Goal: Communication & Community: Ask a question

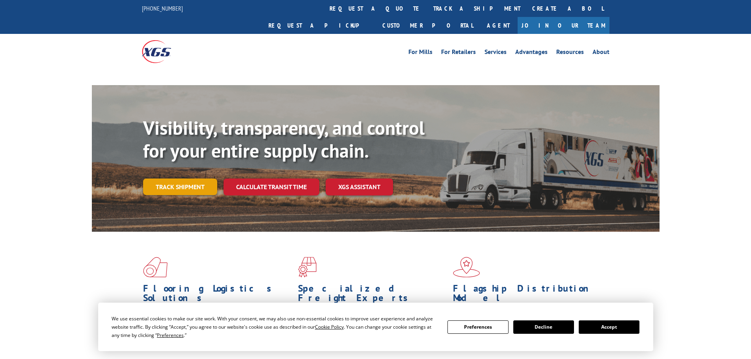
click at [195, 179] on link "Track shipment" at bounding box center [180, 187] width 74 height 17
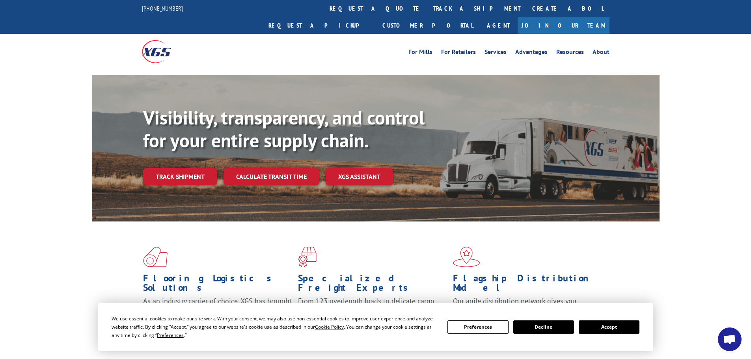
click at [605, 329] on button "Accept" at bounding box center [609, 327] width 61 height 13
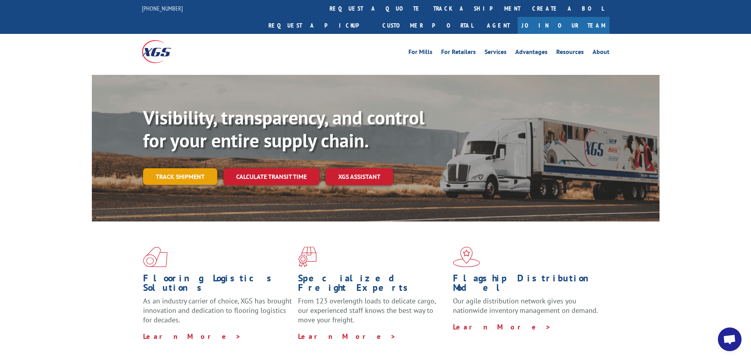
click at [204, 168] on link "Track shipment" at bounding box center [180, 176] width 74 height 17
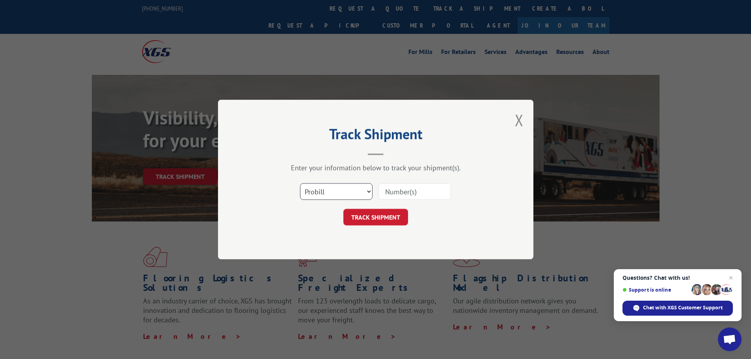
click at [347, 189] on select "Select category... Probill BOL PO" at bounding box center [336, 191] width 73 height 17
select select "po"
click at [300, 183] on select "Select category... Probill BOL PO" at bounding box center [336, 191] width 73 height 17
click at [417, 193] on input at bounding box center [415, 191] width 73 height 17
paste input "24511109"
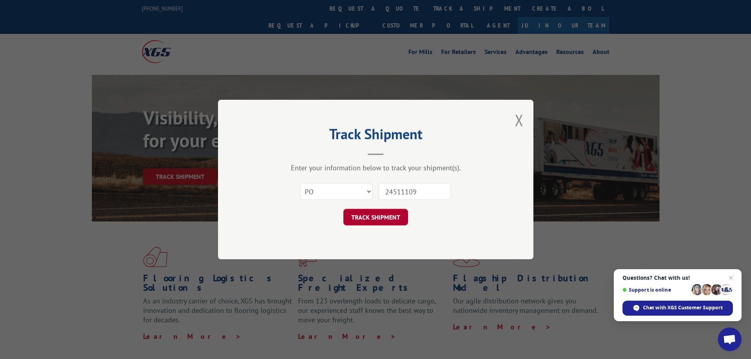
type input "24511109"
click at [382, 217] on button "TRACK SHIPMENT" at bounding box center [376, 217] width 65 height 17
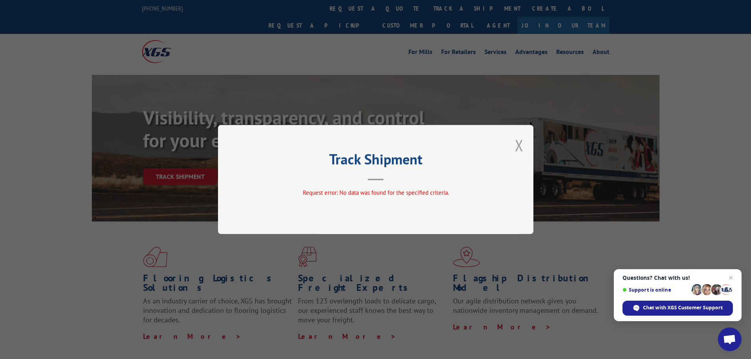
click at [520, 142] on button "Close modal" at bounding box center [519, 145] width 9 height 21
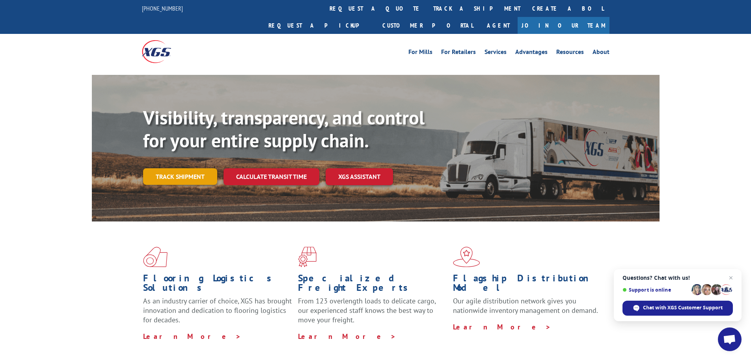
click at [186, 168] on link "Track shipment" at bounding box center [180, 176] width 74 height 17
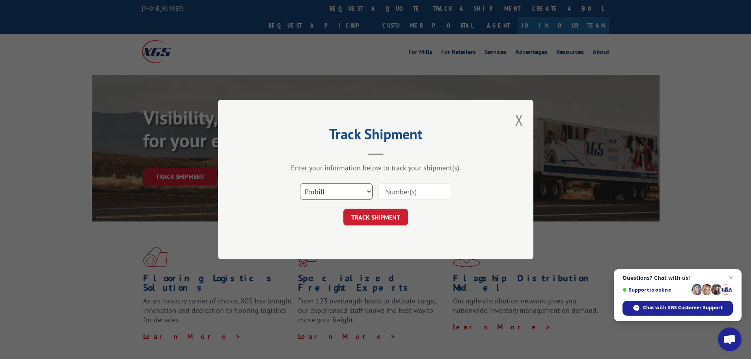
click at [345, 187] on select "Select category... Probill BOL PO" at bounding box center [336, 191] width 73 height 17
select select "po"
click at [300, 183] on select "Select category... Probill BOL PO" at bounding box center [336, 191] width 73 height 17
click at [421, 189] on input at bounding box center [415, 191] width 73 height 17
paste input "24511110"
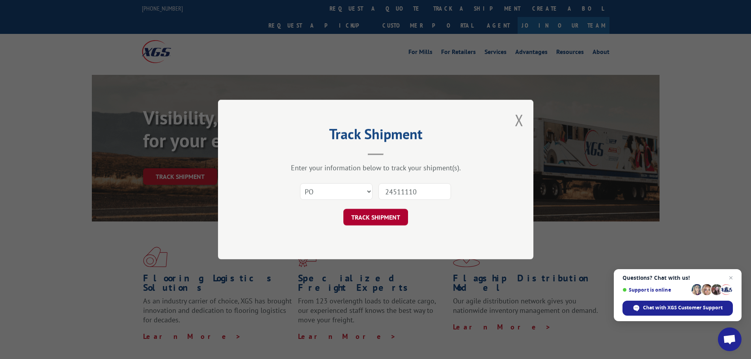
type input "24511110"
click at [391, 212] on button "TRACK SHIPMENT" at bounding box center [376, 217] width 65 height 17
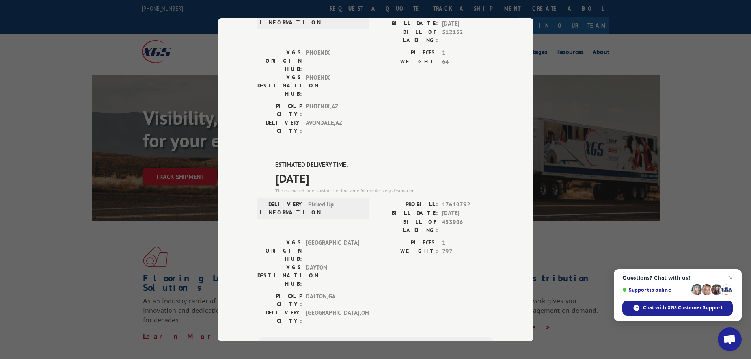
scroll to position [118, 0]
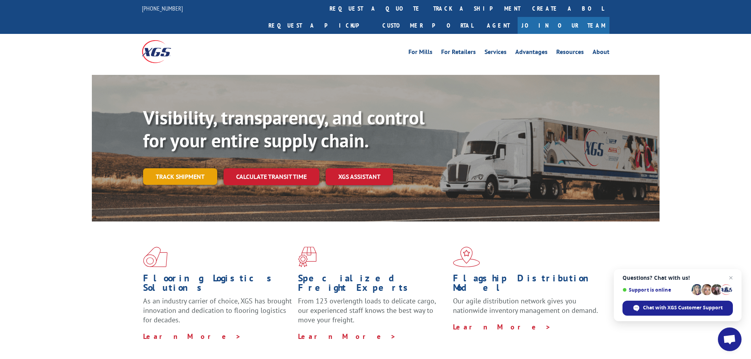
click at [192, 168] on link "Track shipment" at bounding box center [180, 176] width 74 height 17
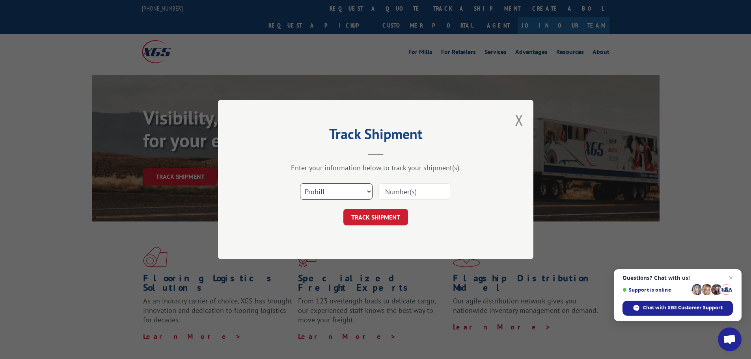
click at [348, 192] on select "Select category... Probill BOL PO" at bounding box center [336, 191] width 73 height 17
select select "po"
click at [300, 183] on select "Select category... Probill BOL PO" at bounding box center [336, 191] width 73 height 17
click at [397, 193] on input at bounding box center [415, 191] width 73 height 17
paste input "24511109"
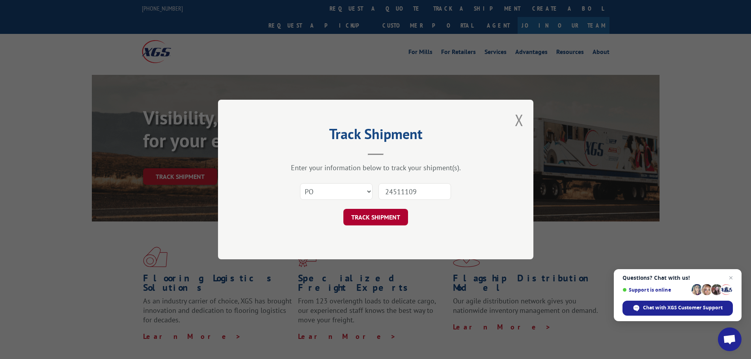
type input "24511109"
click at [385, 220] on button "TRACK SHIPMENT" at bounding box center [376, 217] width 65 height 17
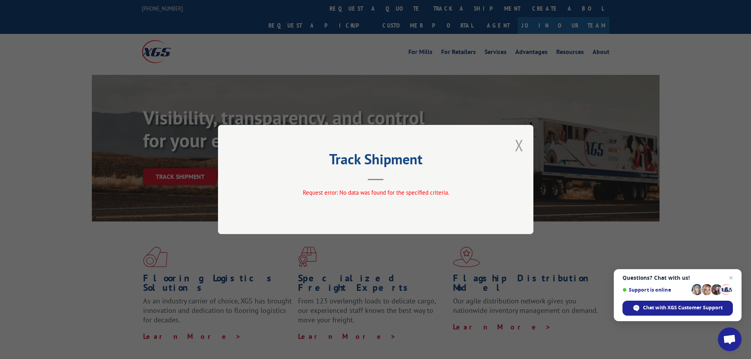
click at [520, 144] on button "Close modal" at bounding box center [519, 145] width 9 height 21
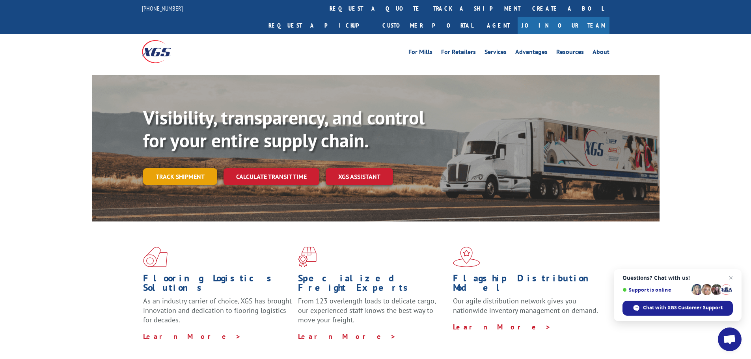
click at [187, 168] on link "Track shipment" at bounding box center [180, 176] width 74 height 17
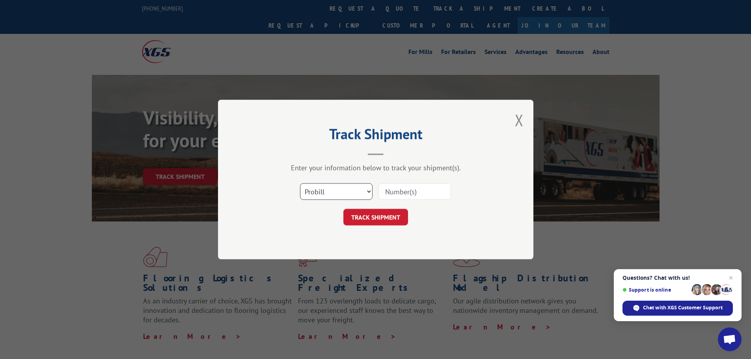
click at [352, 189] on select "Select category... Probill BOL PO" at bounding box center [336, 191] width 73 height 17
click at [420, 194] on input at bounding box center [415, 191] width 73 height 17
paste input "17521678"
type input "17521678"
click at [387, 218] on button "TRACK SHIPMENT" at bounding box center [376, 217] width 65 height 17
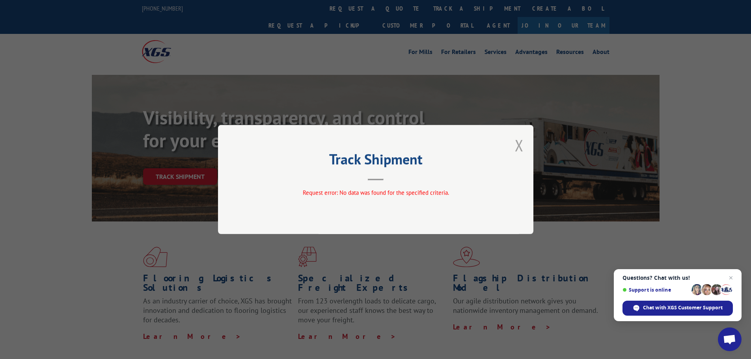
click at [519, 145] on button "Close modal" at bounding box center [519, 145] width 9 height 21
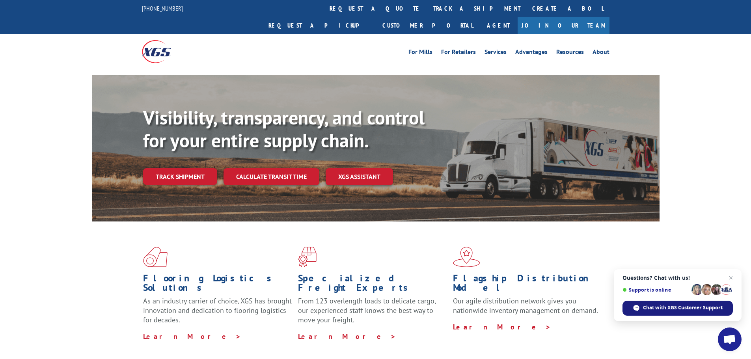
click at [682, 303] on div "Chat with XGS Customer Support" at bounding box center [678, 308] width 110 height 15
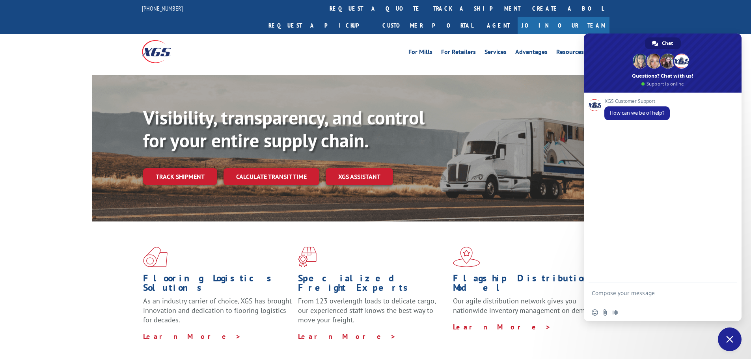
click at [667, 295] on textarea "Compose your message..." at bounding box center [654, 297] width 125 height 14
type textarea "Good morning. Can you provide an update on PRO 17521678?"
click at [730, 291] on span "Send" at bounding box center [728, 293] width 6 height 6
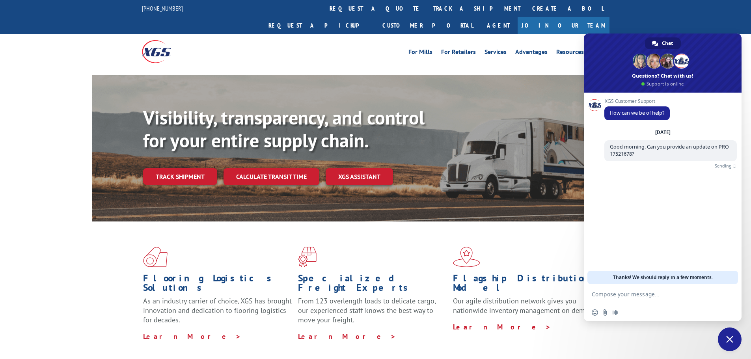
click at [687, 300] on form at bounding box center [654, 294] width 125 height 21
click at [626, 296] on textarea "Compose your message..." at bounding box center [654, 294] width 125 height 7
type textarea "cos_2324@homedepot.com"
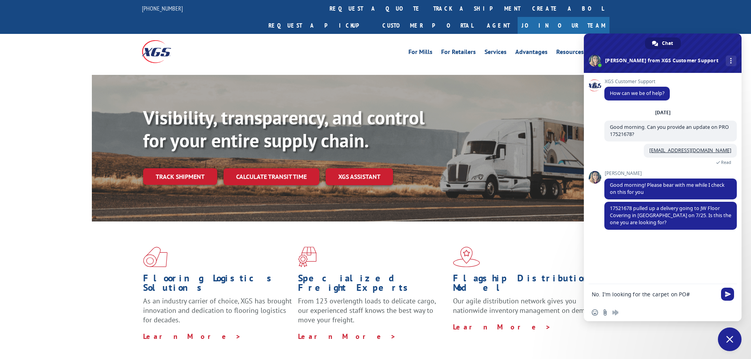
paste textarea "24511109"
type textarea "No. I'm looking for the carpet on PO#24511109"
click at [728, 296] on span "Send" at bounding box center [727, 293] width 13 height 13
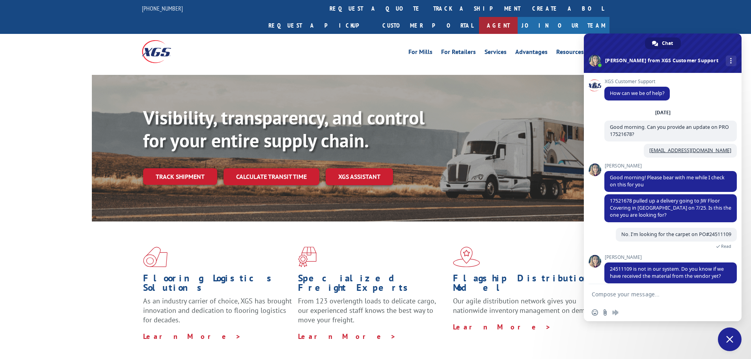
scroll to position [8, 0]
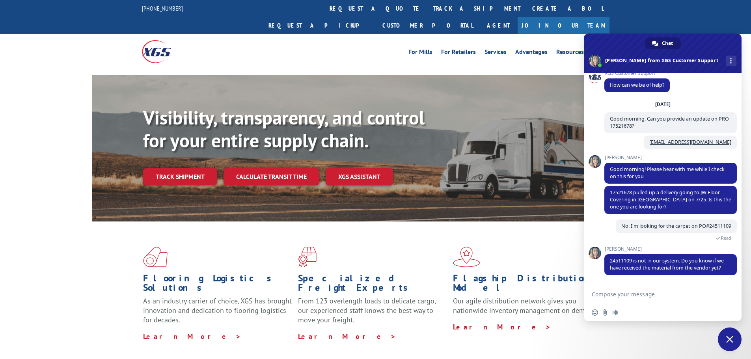
click at [647, 295] on textarea "Compose your message..." at bounding box center [654, 294] width 125 height 7
click at [653, 286] on textarea "According to the vendor this was shipped out on 9/9 via xgs. I can contact them…" at bounding box center [654, 293] width 125 height 21
type textarea "According to the vendors website, this was shipped out on 9/9 via xgs. I can co…"
click at [731, 288] on span "Send" at bounding box center [728, 286] width 6 height 6
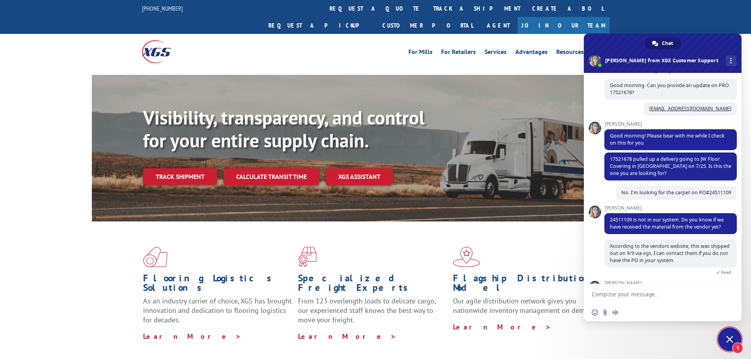
scroll to position [90, 0]
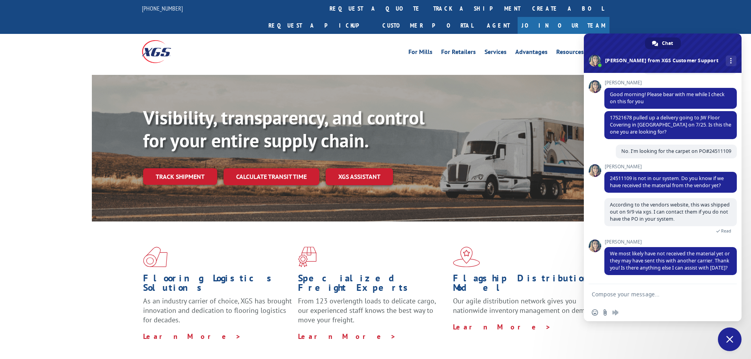
click at [642, 292] on textarea "Compose your message..." at bounding box center [654, 294] width 125 height 7
click at [665, 293] on textarea "No, thank you for your help! Have a great day!" at bounding box center [654, 294] width 125 height 7
type textarea "No, thank you for your help. Have a great day!"
click at [725, 292] on span "Send" at bounding box center [728, 294] width 6 height 6
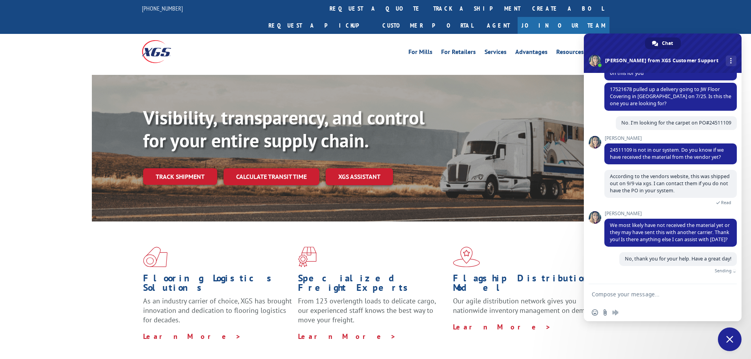
scroll to position [110, 0]
